Goal: Navigation & Orientation: Find specific page/section

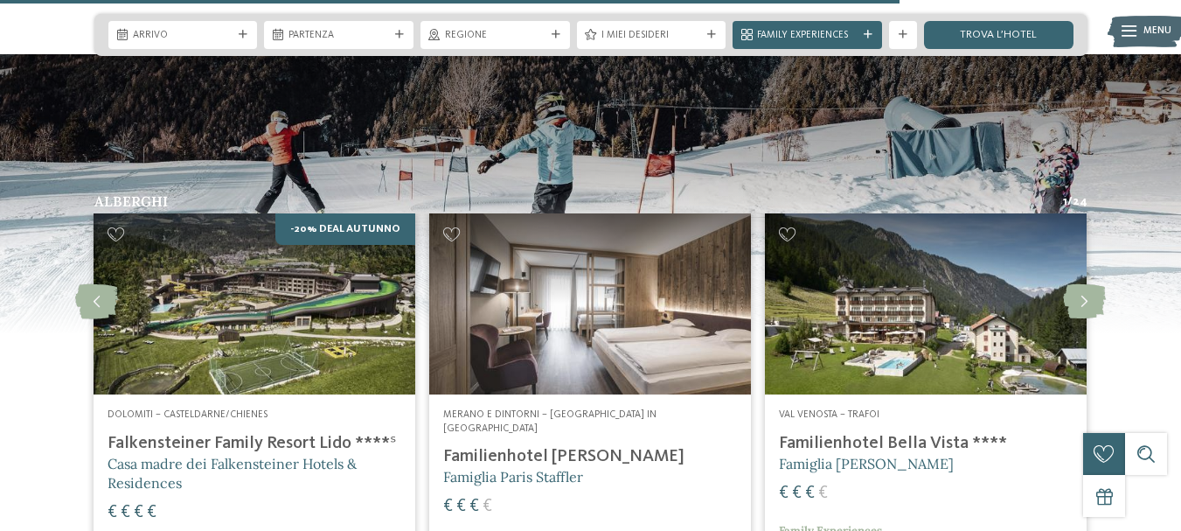
scroll to position [2536, 0]
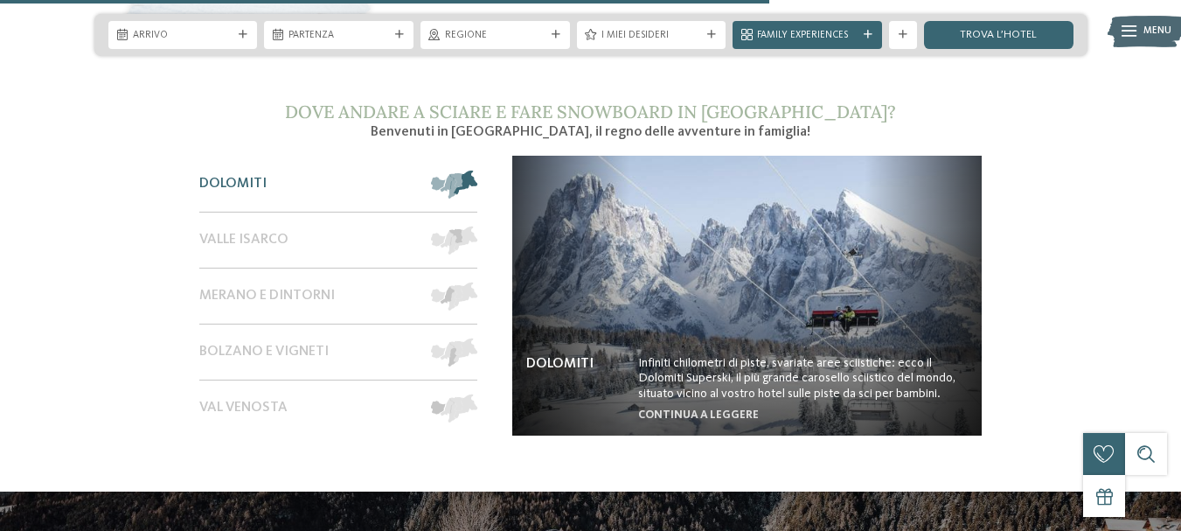
click at [477, 171] on span at bounding box center [477, 185] width 0 height 28
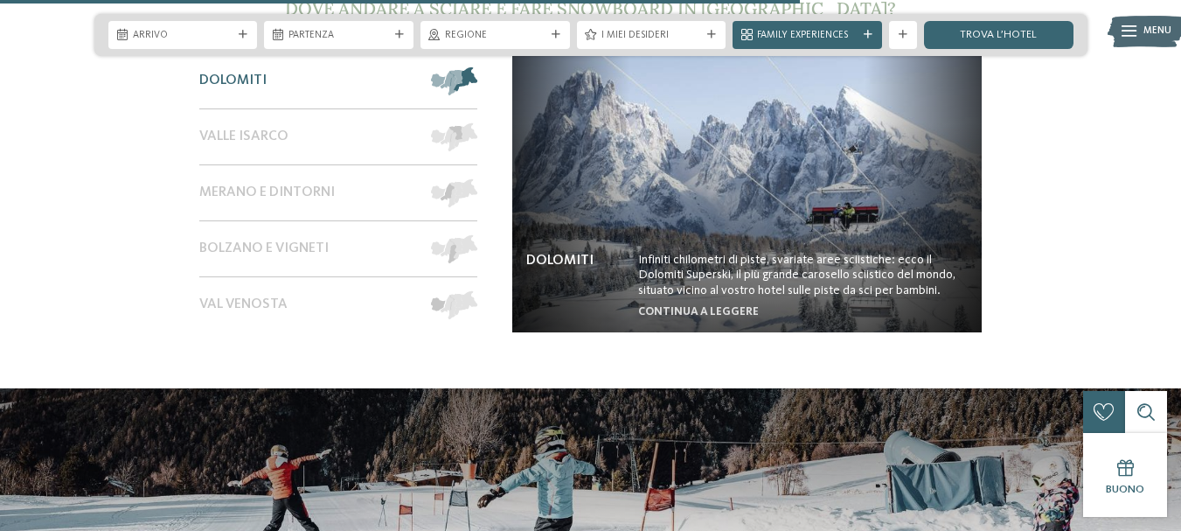
scroll to position [2711, 0]
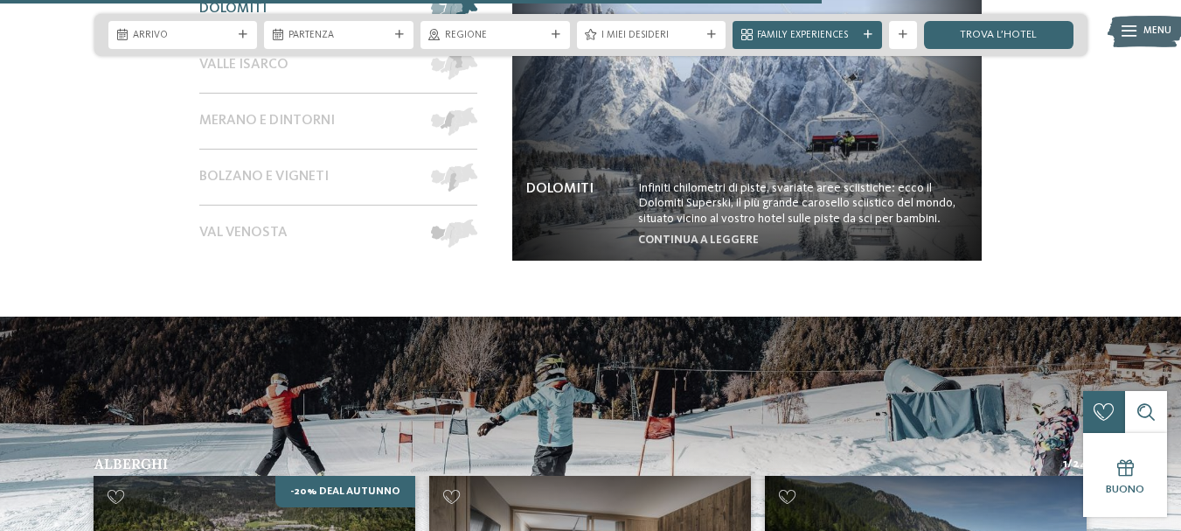
click at [614, 185] on img at bounding box center [747, 121] width 470 height 280
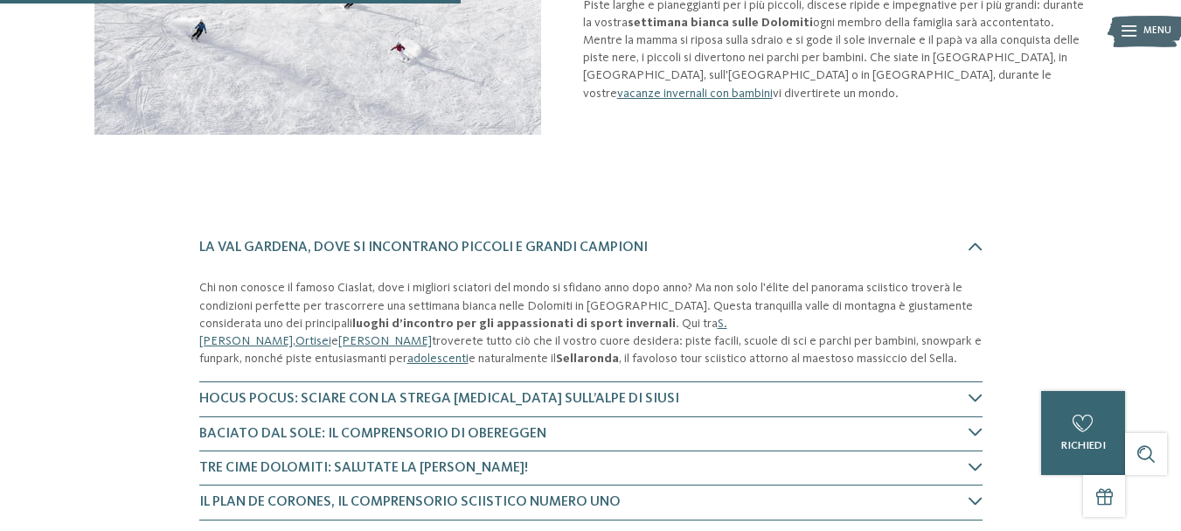
scroll to position [437, 0]
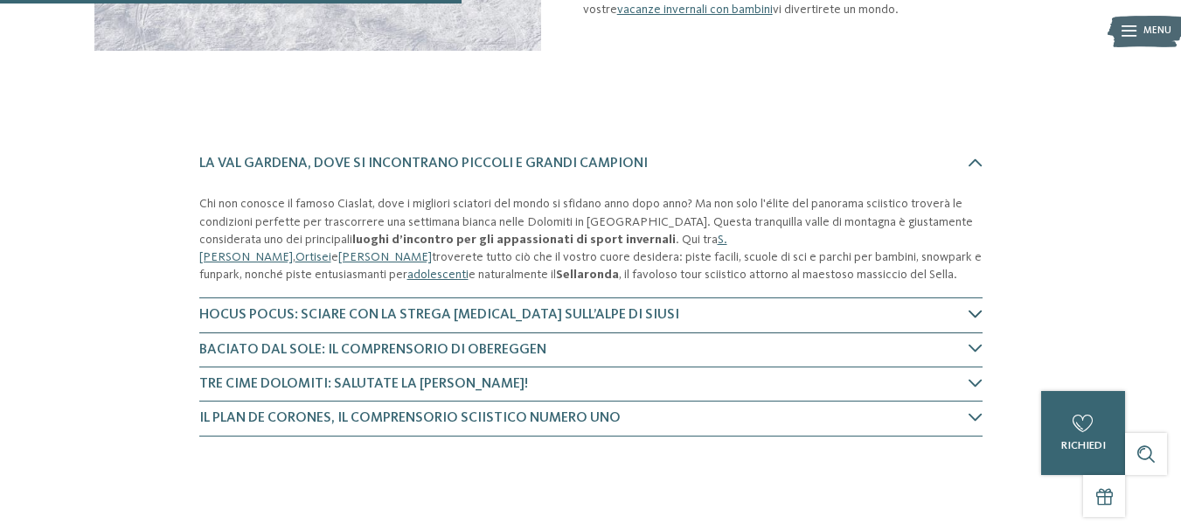
click at [978, 313] on icon at bounding box center [976, 314] width 14 height 14
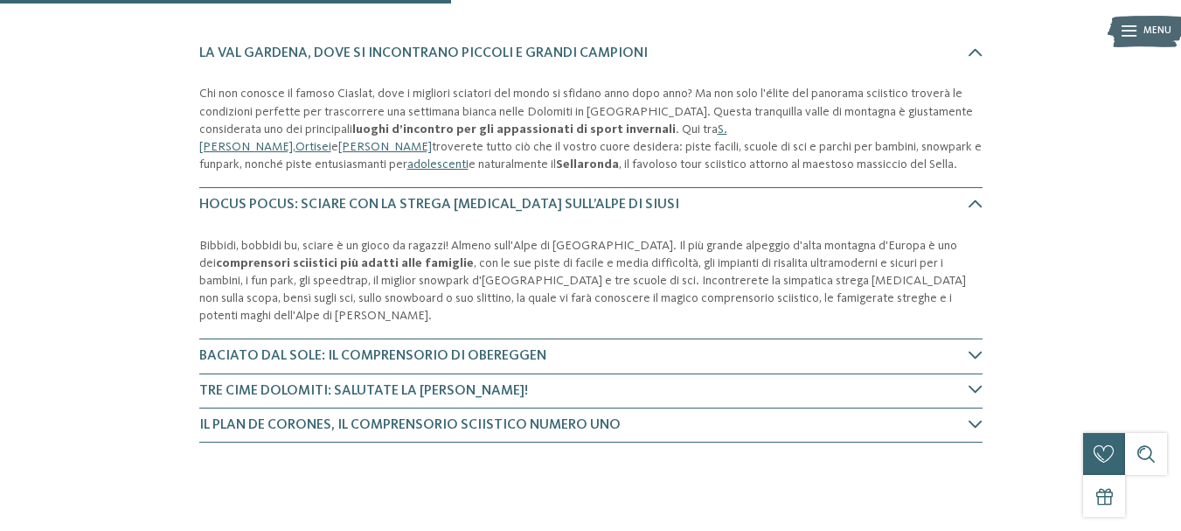
scroll to position [464, 0]
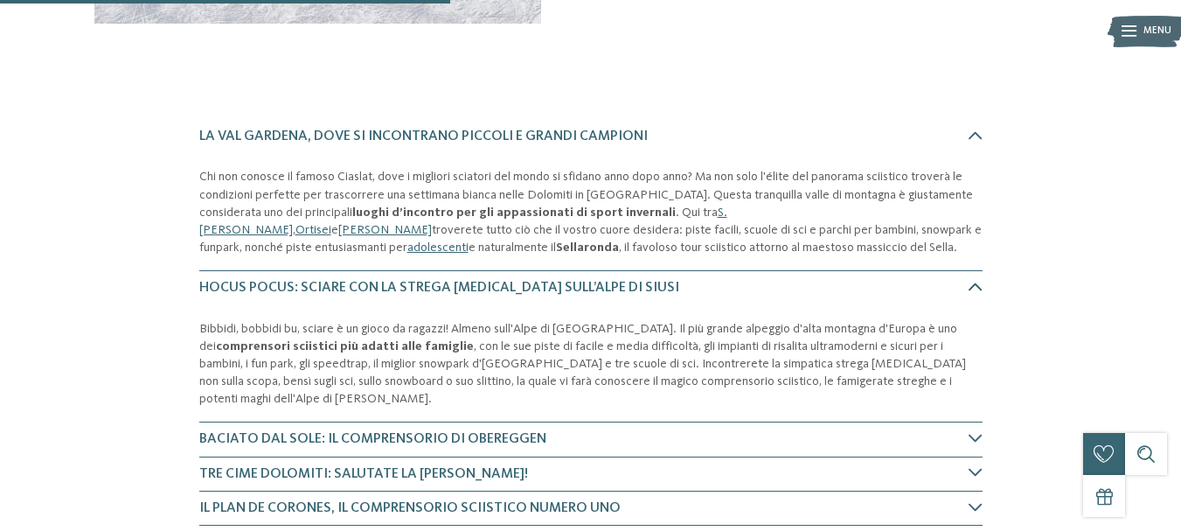
click at [976, 282] on icon at bounding box center [976, 287] width 14 height 14
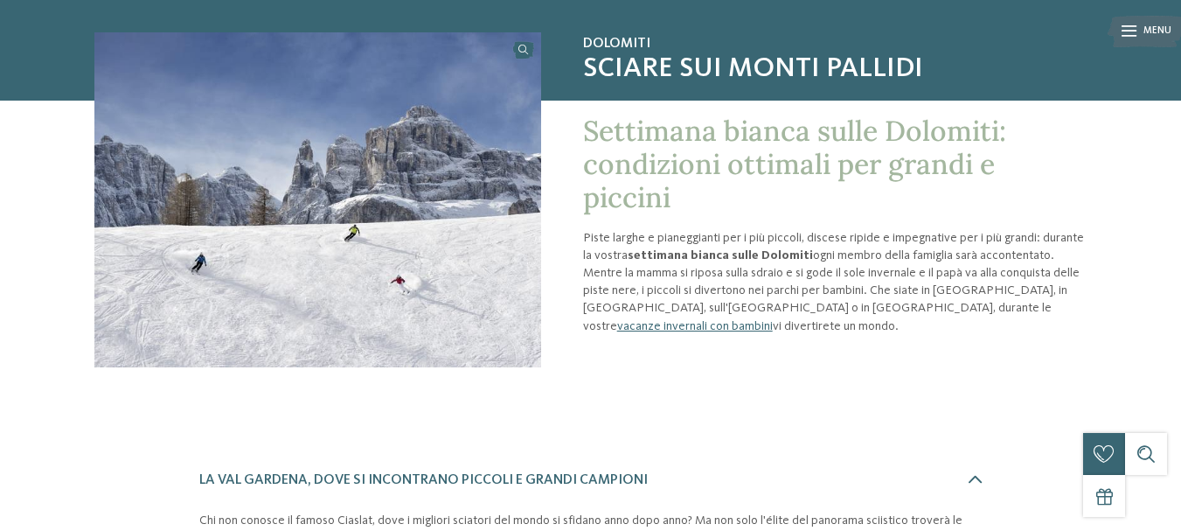
scroll to position [0, 0]
